Goal: Navigation & Orientation: Find specific page/section

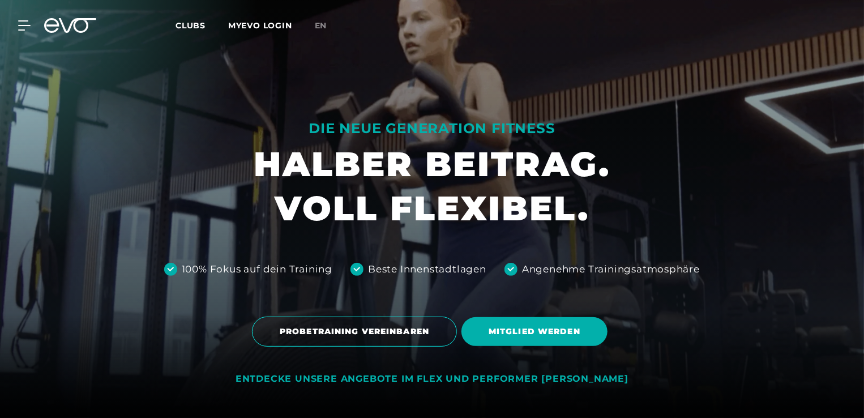
click at [195, 24] on span "Clubs" at bounding box center [190, 25] width 30 height 10
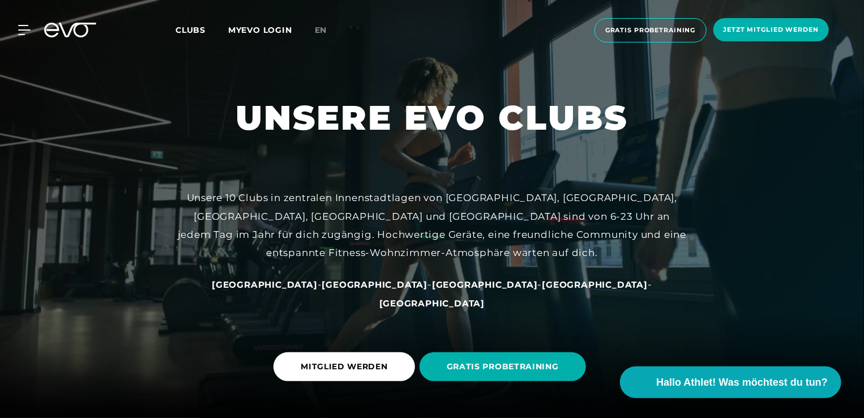
click at [186, 29] on span "Clubs" at bounding box center [190, 30] width 30 height 10
click at [29, 24] on div "MyEVO Login Über EVO Mitgliedschaften Probetraining TAGESPASS EVO Studios [GEOG…" at bounding box center [431, 30] width 859 height 42
click at [25, 29] on icon at bounding box center [27, 29] width 16 height 9
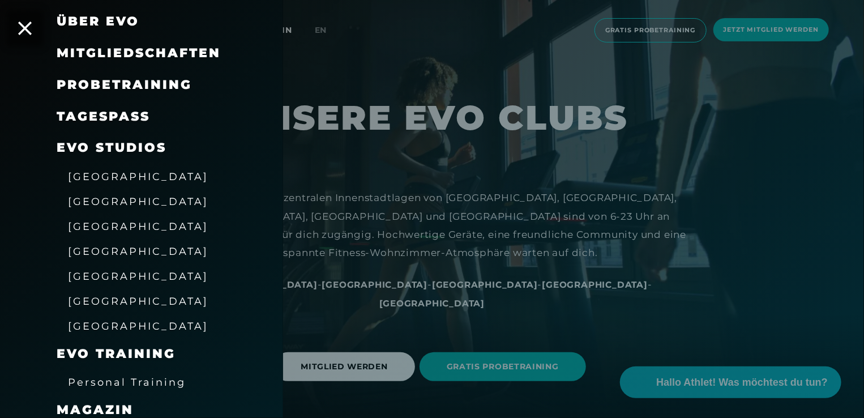
scroll to position [93, 0]
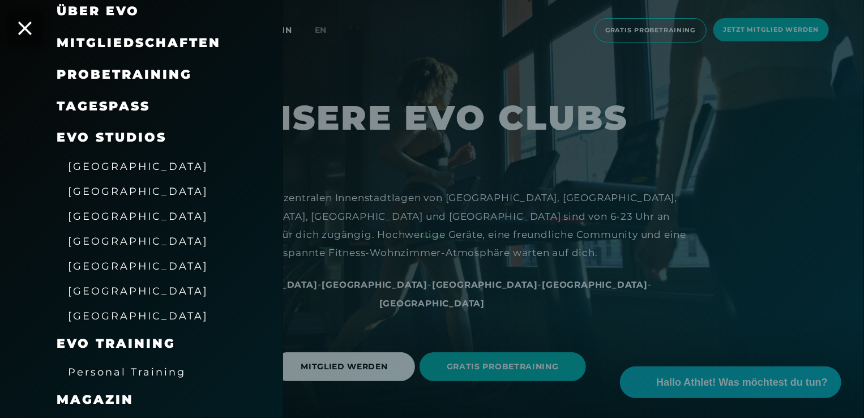
click at [91, 262] on span "[GEOGRAPHIC_DATA]" at bounding box center [138, 266] width 140 height 12
